Goal: Navigation & Orientation: Find specific page/section

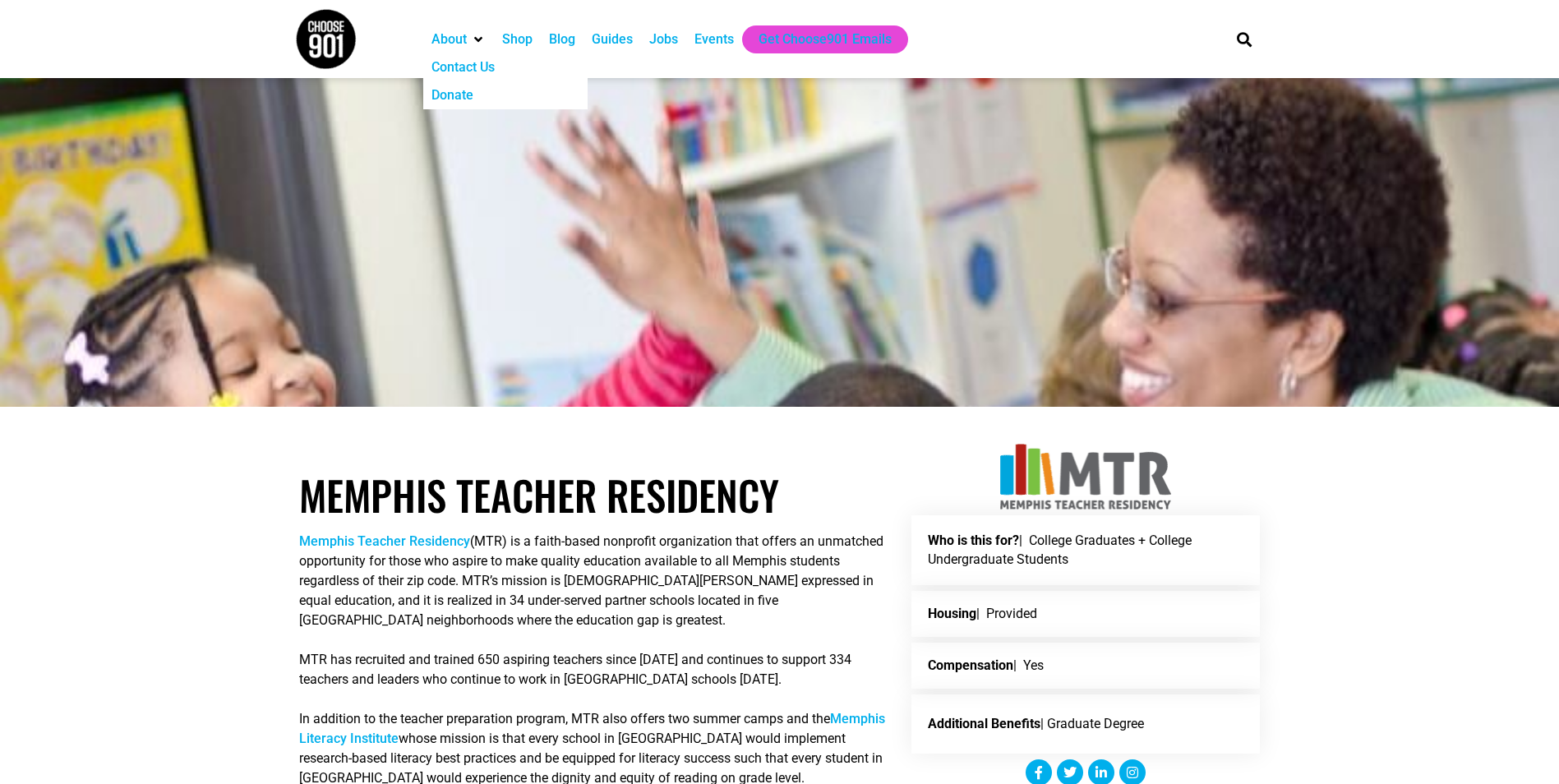
click at [297, 30] on img at bounding box center [326, 39] width 62 height 62
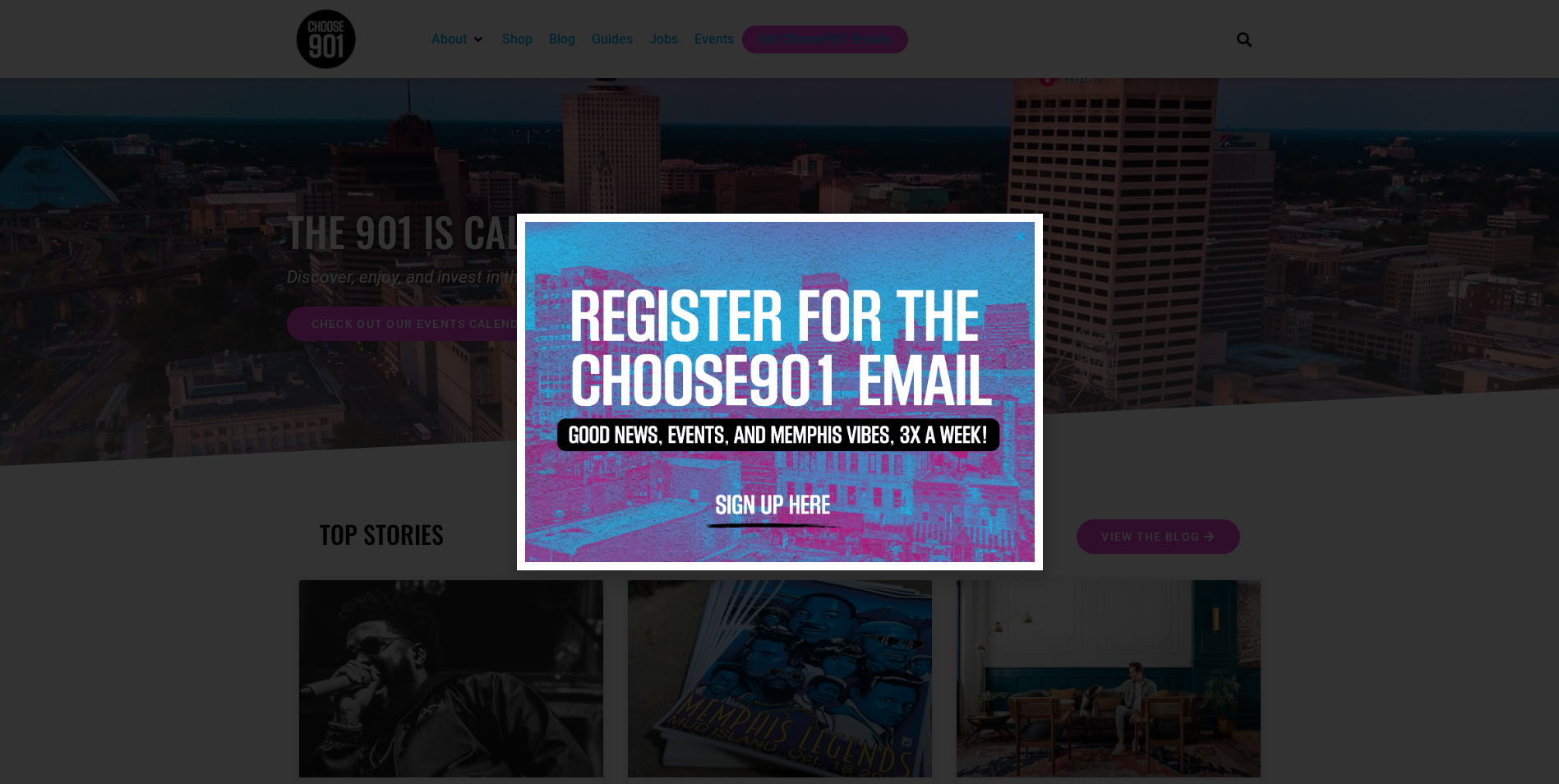
click at [1020, 240] on icon "Close" at bounding box center [1020, 236] width 13 height 13
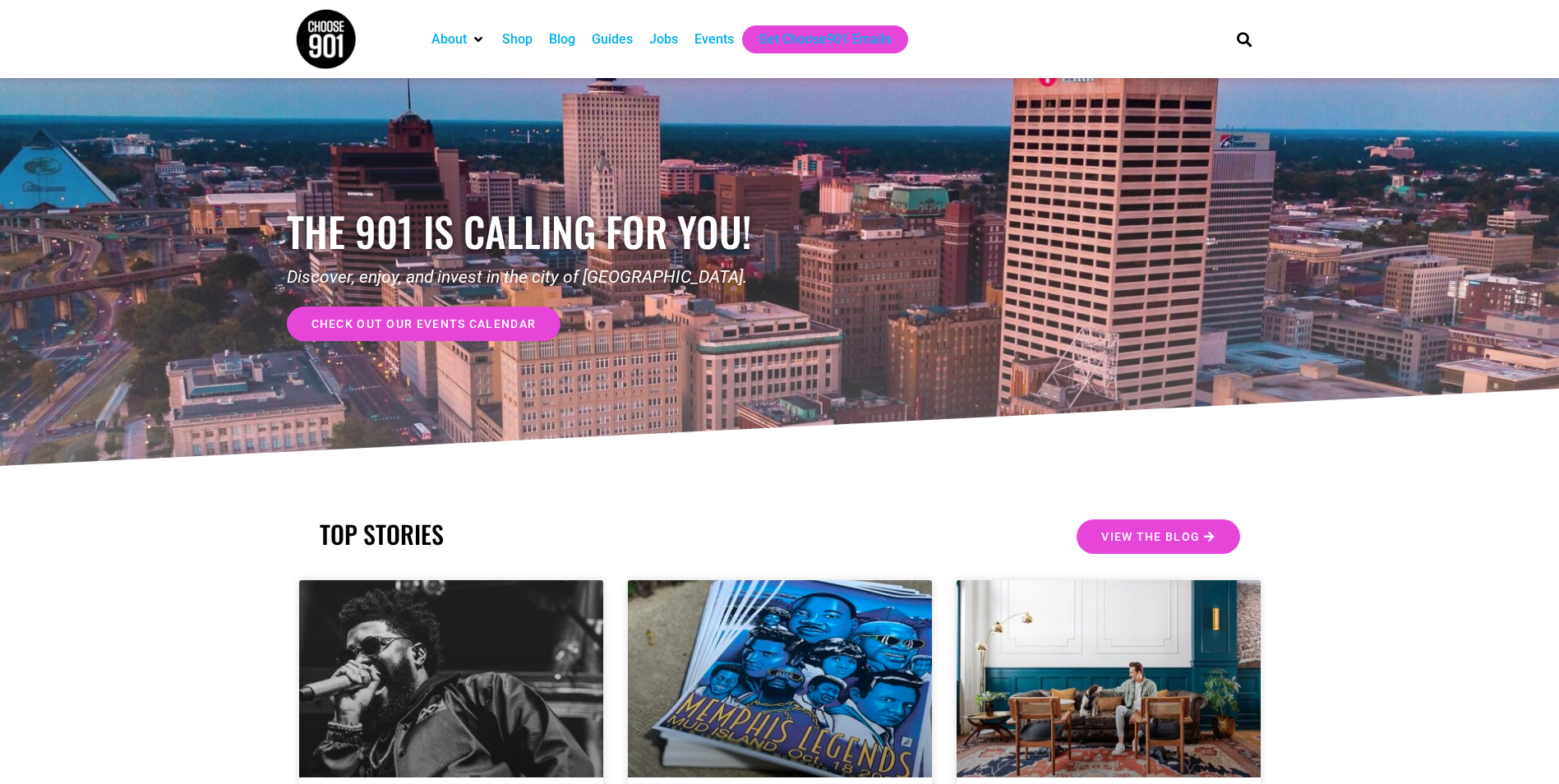
click at [557, 50] on div "Blog" at bounding box center [562, 39] width 43 height 28
click at [462, 328] on span "check out our events calendar" at bounding box center [424, 324] width 225 height 12
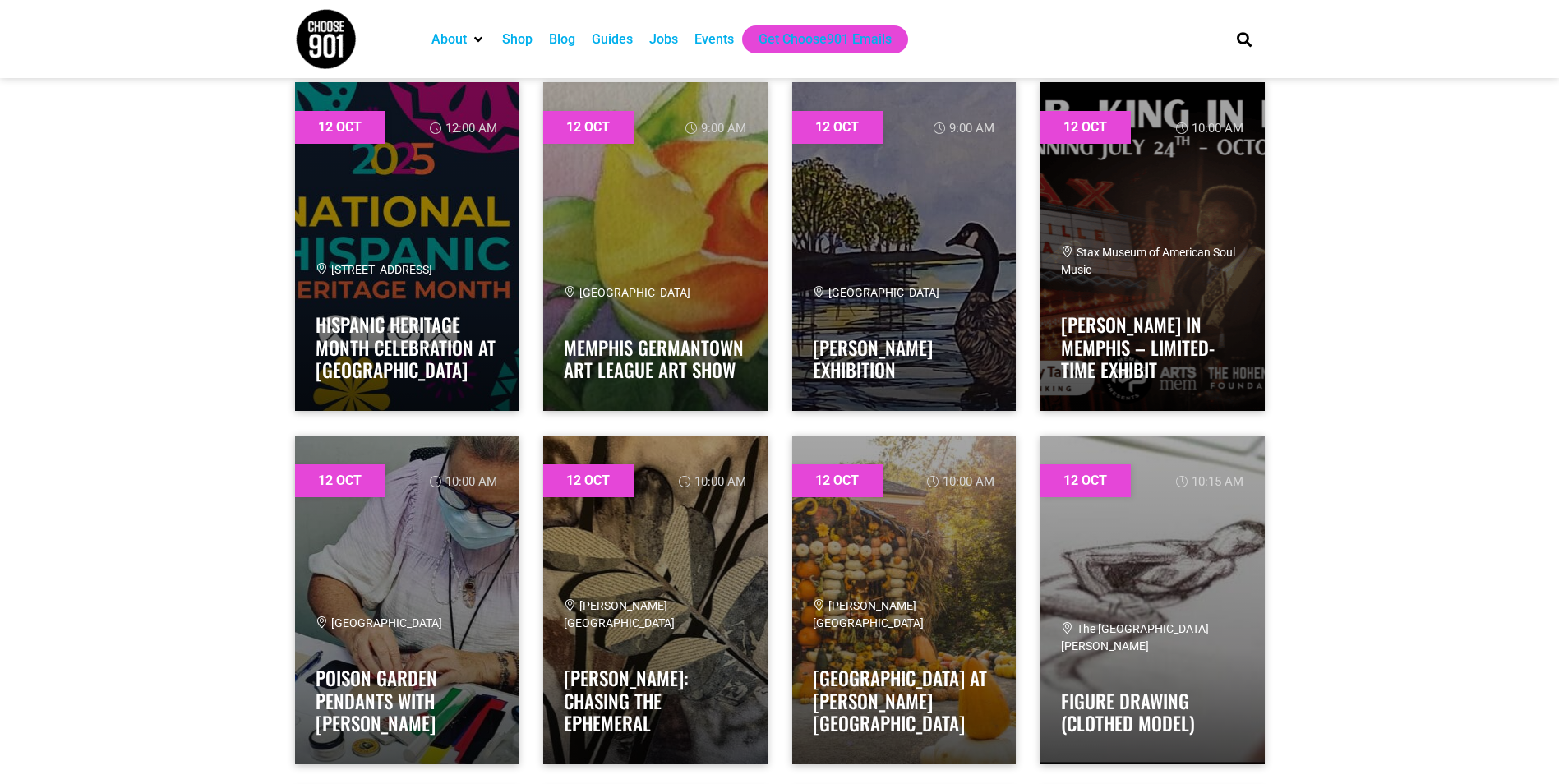
scroll to position [10024, 0]
